Goal: Task Accomplishment & Management: Complete application form

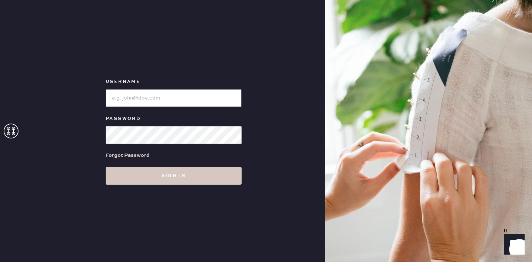
click at [195, 96] on input "loginName" at bounding box center [174, 98] width 136 height 18
type input "reformationsantamonica"
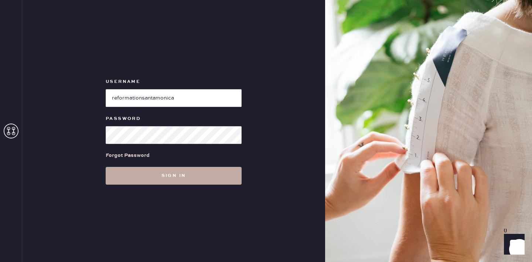
click at [168, 179] on button "Sign in" at bounding box center [174, 176] width 136 height 18
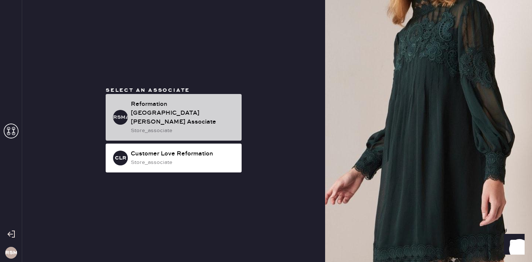
click at [177, 126] on div "store_associate" at bounding box center [183, 130] width 105 height 8
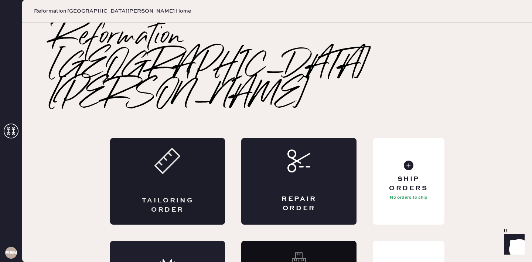
click at [166, 138] on div "Tailoring Order" at bounding box center [167, 181] width 115 height 86
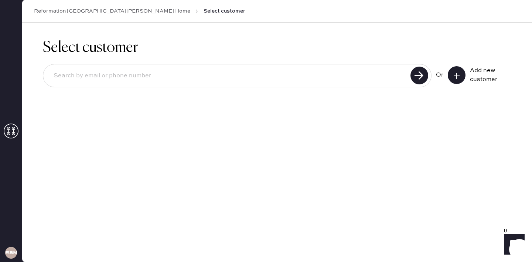
click at [460, 77] on icon at bounding box center [456, 75] width 7 height 7
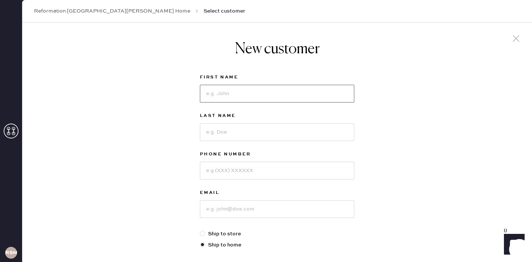
click at [267, 92] on input at bounding box center [277, 94] width 154 height 18
click at [293, 99] on input at bounding box center [277, 94] width 154 height 18
type input "[PERSON_NAME]"
type input "Varraveto"
type input "8184305614"
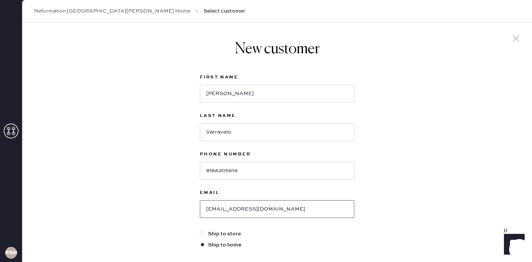
type input "[EMAIL_ADDRESS][DOMAIN_NAME]"
click at [180, 197] on div "New customer First Name [PERSON_NAME] Last Name Varraveto Phone Number [PHONE_N…" at bounding box center [277, 252] width 510 height 458
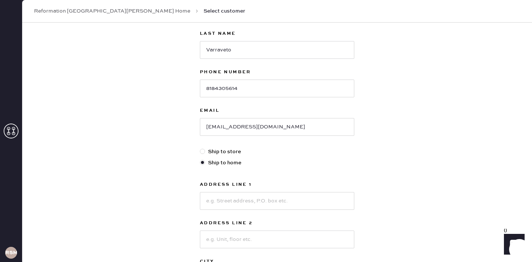
scroll to position [126, 0]
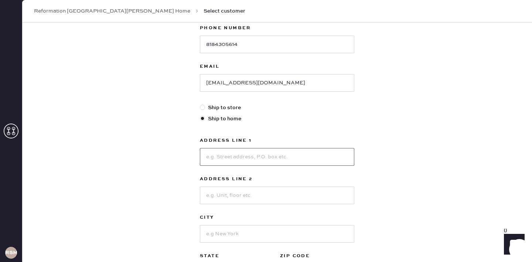
click at [224, 151] on input at bounding box center [277, 157] width 154 height 18
type input "[STREET_ADDRESS][PERSON_NAME]"
type input "[GEOGRAPHIC_DATA]"
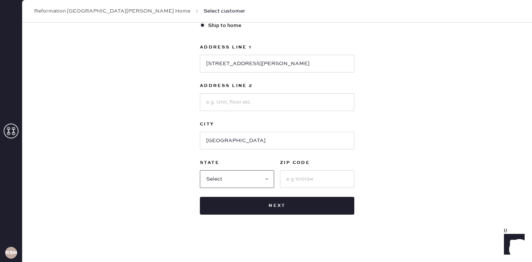
select select "CA"
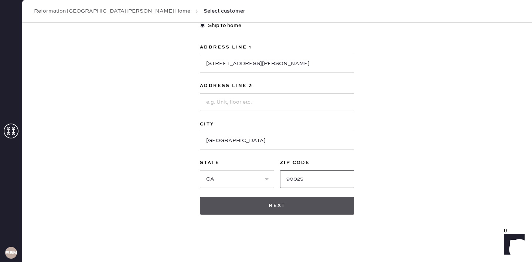
type input "90025"
click at [280, 211] on button "Next" at bounding box center [277, 206] width 154 height 18
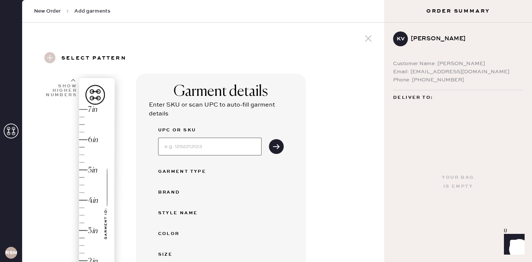
click at [207, 144] on input at bounding box center [209, 146] width 103 height 18
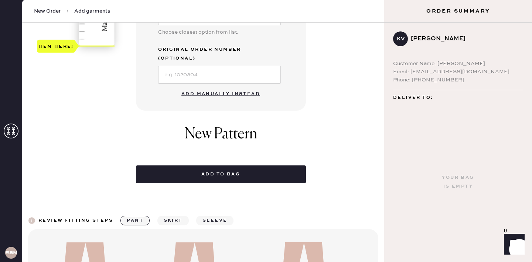
scroll to position [276, 0]
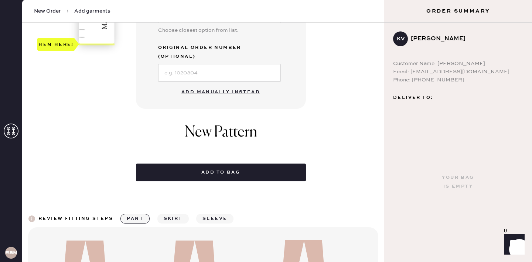
click at [236, 85] on button "Add manually instead" at bounding box center [221, 92] width 88 height 15
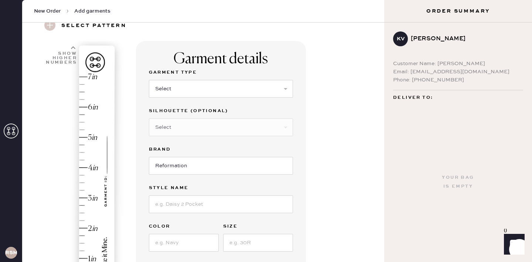
scroll to position [0, 0]
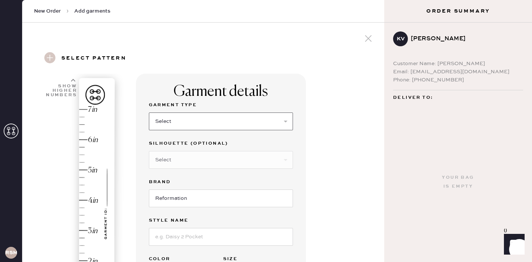
click at [230, 126] on select "Select Basic Skirt Jeans Leggings Pants Shorts Basic Sleeved Dress Basic Sleeve…" at bounding box center [221, 121] width 144 height 18
select select "6"
click at [213, 170] on div "Silhouette (optional) Select Maxi Dress Midi Dress Mini Dress Other" at bounding box center [221, 158] width 144 height 38
click at [213, 160] on select "Select Maxi Dress Midi Dress Mini Dress Other" at bounding box center [221, 160] width 144 height 18
select select "39"
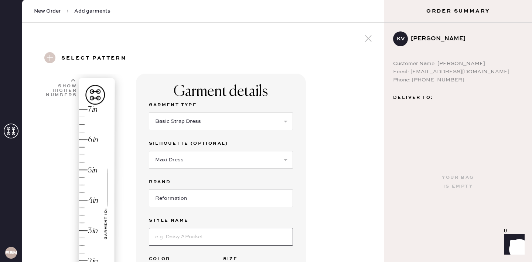
click at [207, 235] on input at bounding box center [221, 237] width 144 height 18
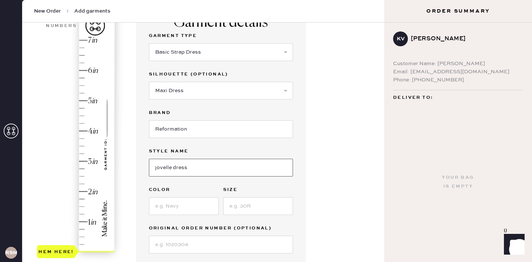
scroll to position [71, 0]
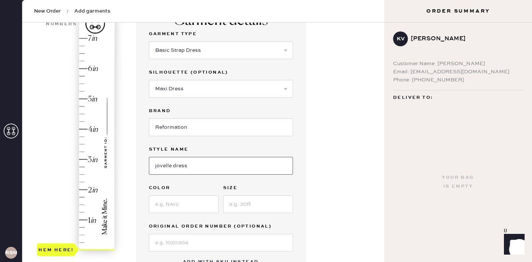
type input "jovelle dress"
click at [164, 203] on input at bounding box center [184, 204] width 70 height 18
type input "forest"
click at [230, 207] on input at bounding box center [258, 204] width 70 height 18
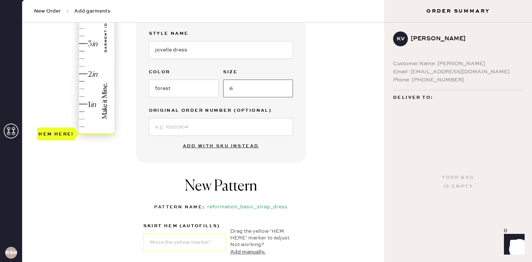
scroll to position [171, 0]
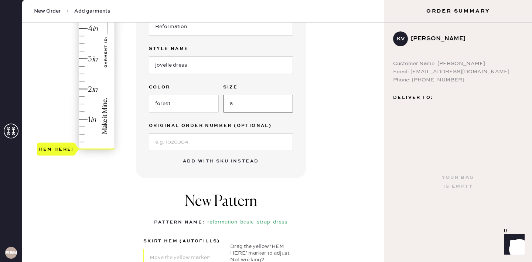
type input "6"
type input "2.25"
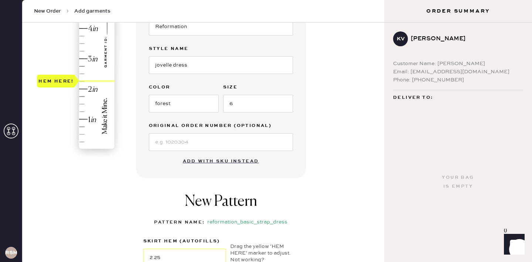
click at [85, 83] on div "Hem here!" at bounding box center [76, 44] width 79 height 218
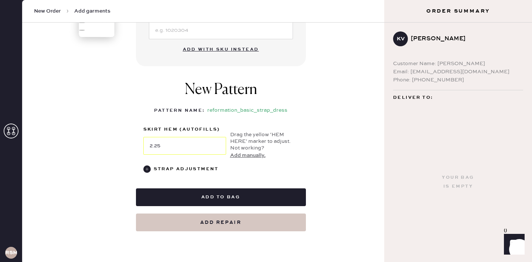
scroll to position [284, 0]
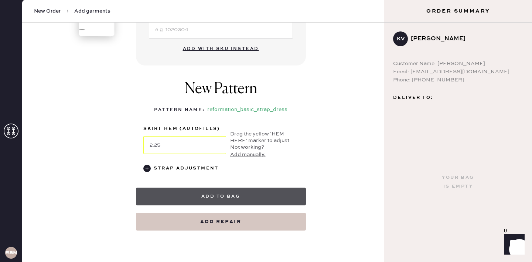
click at [241, 194] on button "Add to bag" at bounding box center [221, 196] width 170 height 18
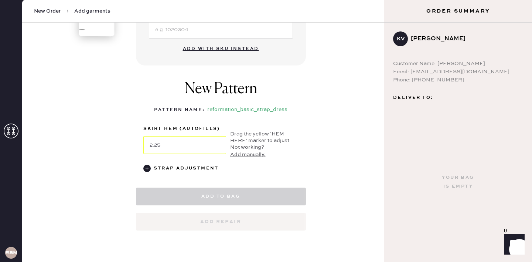
select select "6"
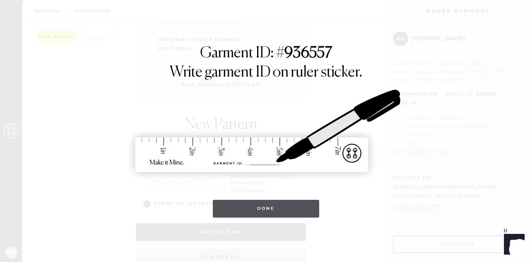
click at [271, 204] on button "Done" at bounding box center [266, 209] width 107 height 18
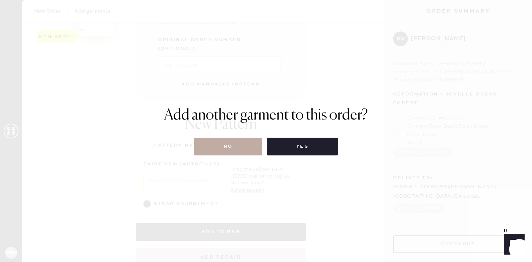
click at [227, 145] on button "No" at bounding box center [228, 146] width 68 height 18
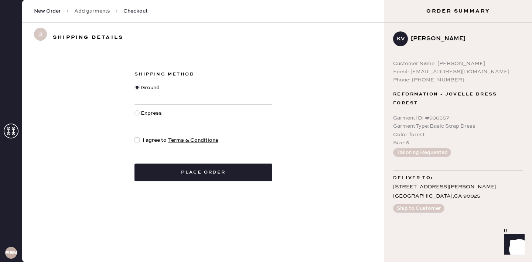
click at [141, 140] on div at bounding box center [139, 140] width 8 height 8
click at [135, 136] on input "I agree to Terms & Conditions" at bounding box center [135, 136] width 0 height 0
checkbox input "true"
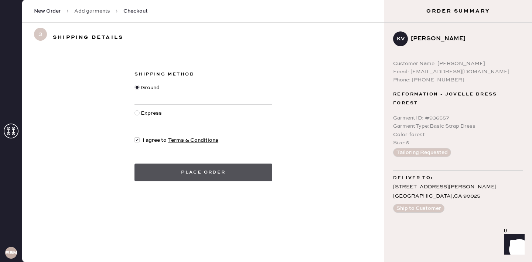
click at [193, 172] on button "Place order" at bounding box center [204, 172] width 138 height 18
